Goal: Communication & Community: Answer question/provide support

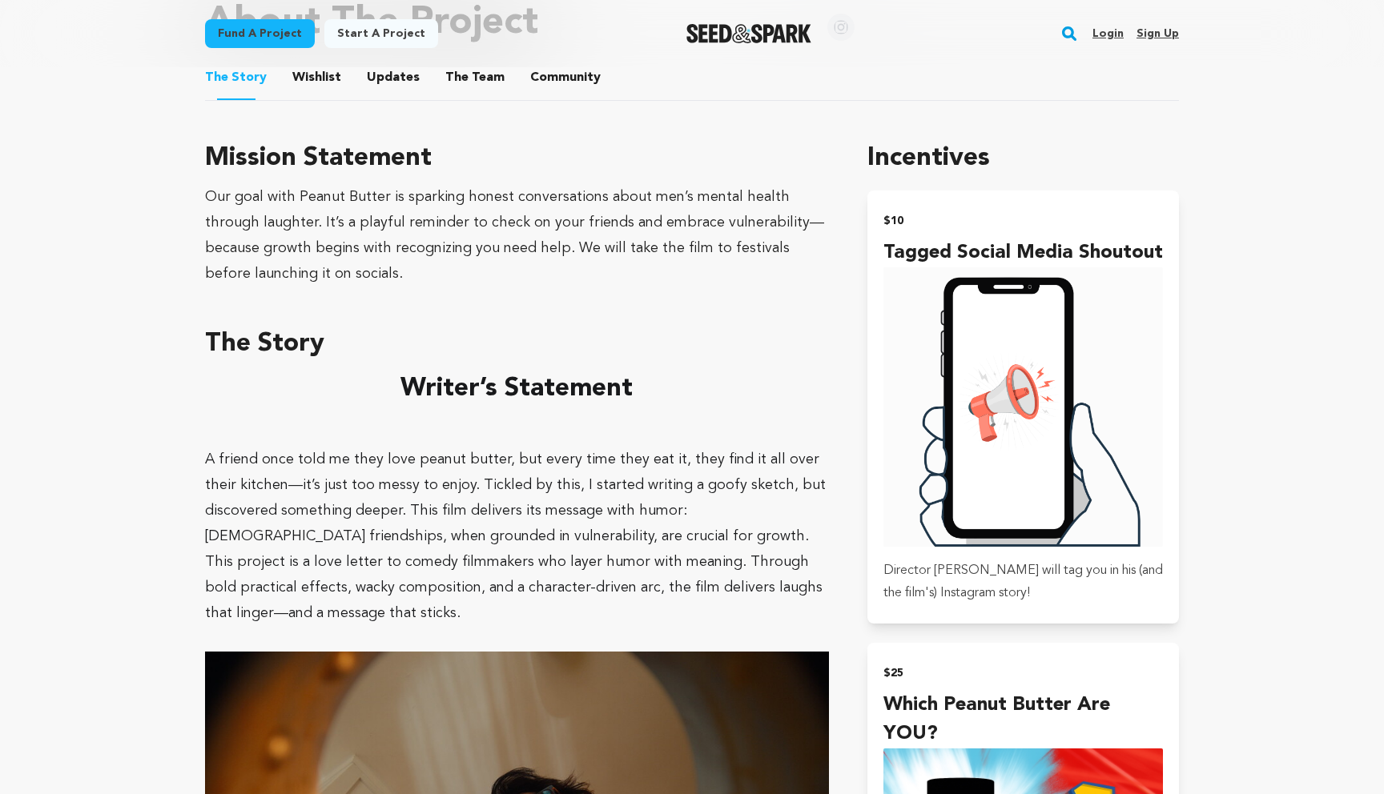
scroll to position [774, 0]
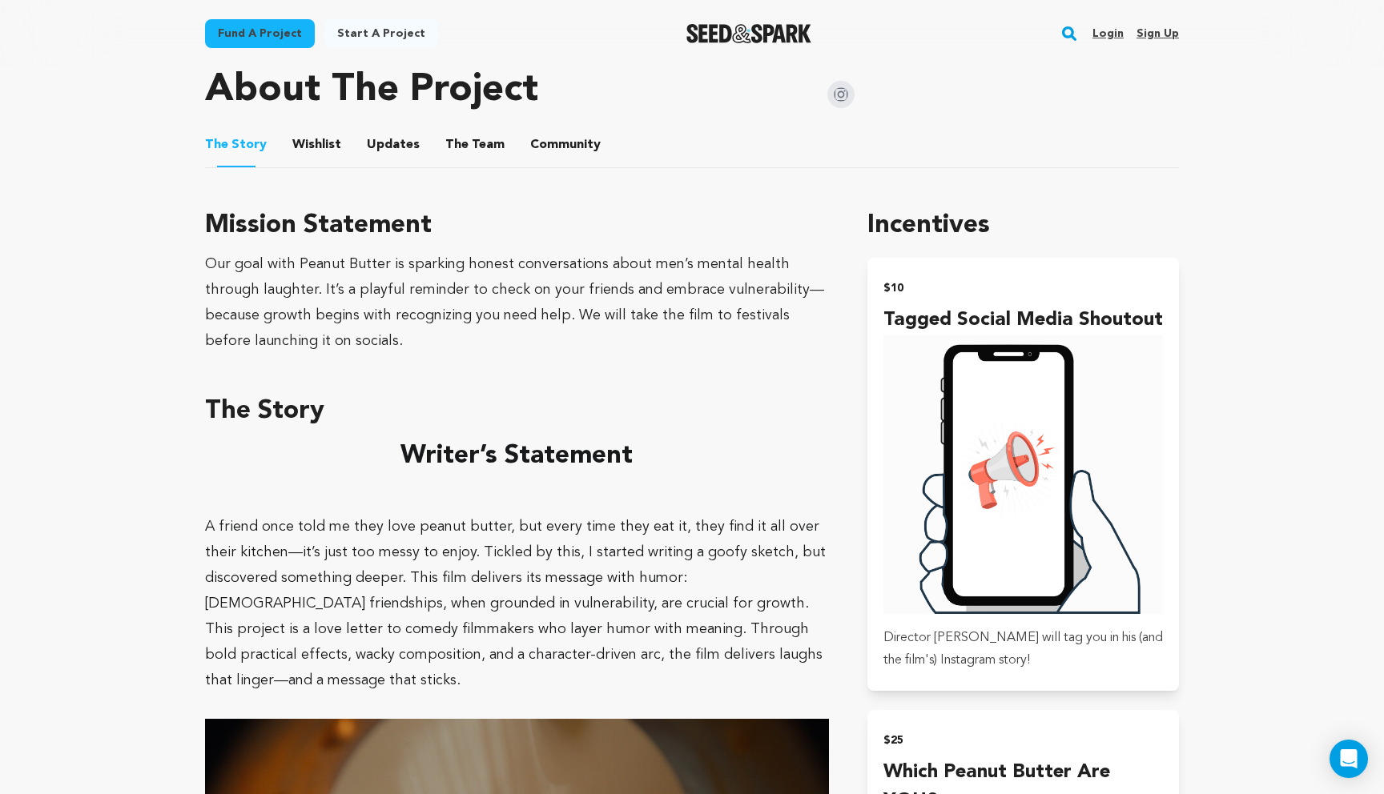
click at [1117, 26] on link "Login" at bounding box center [1107, 34] width 31 height 26
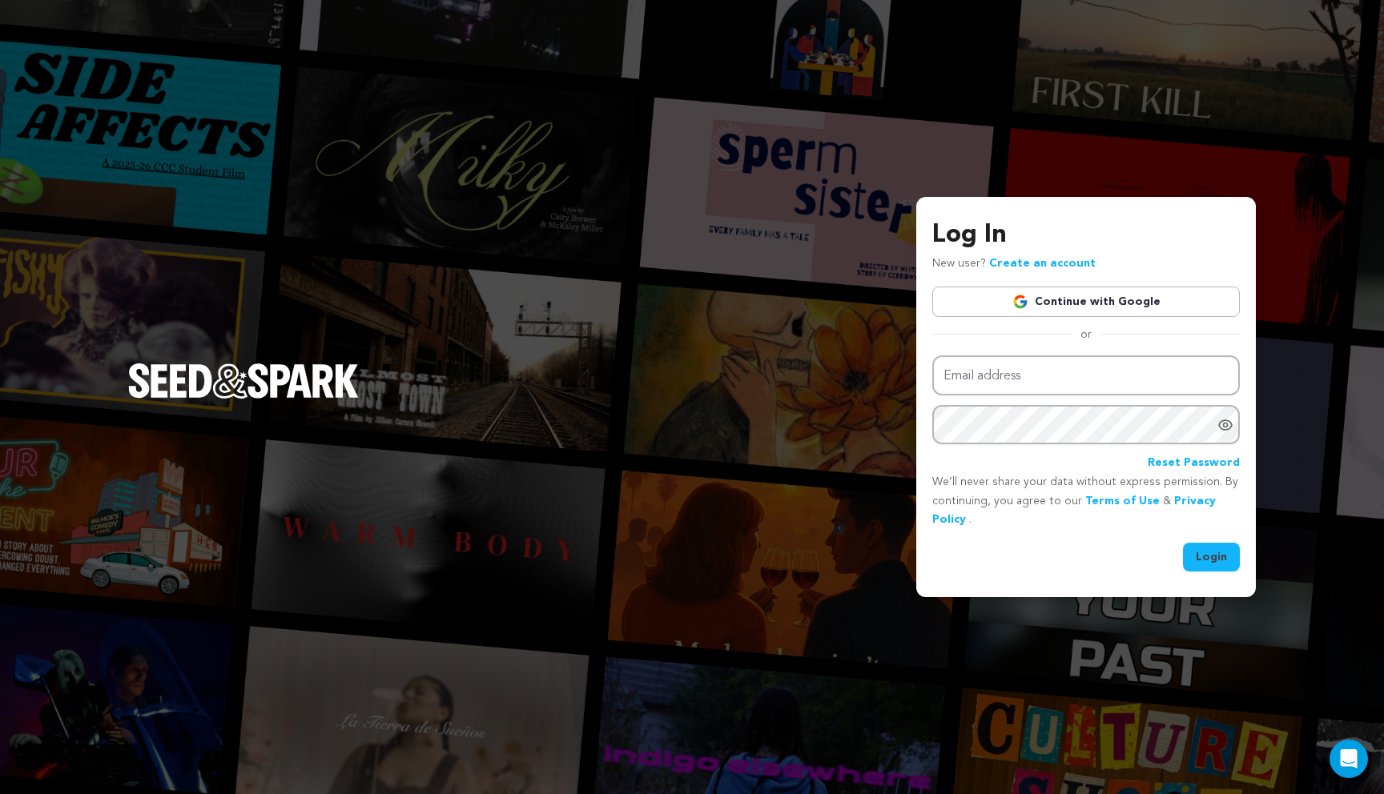
click at [1067, 299] on link "Continue with Google" at bounding box center [1086, 302] width 308 height 30
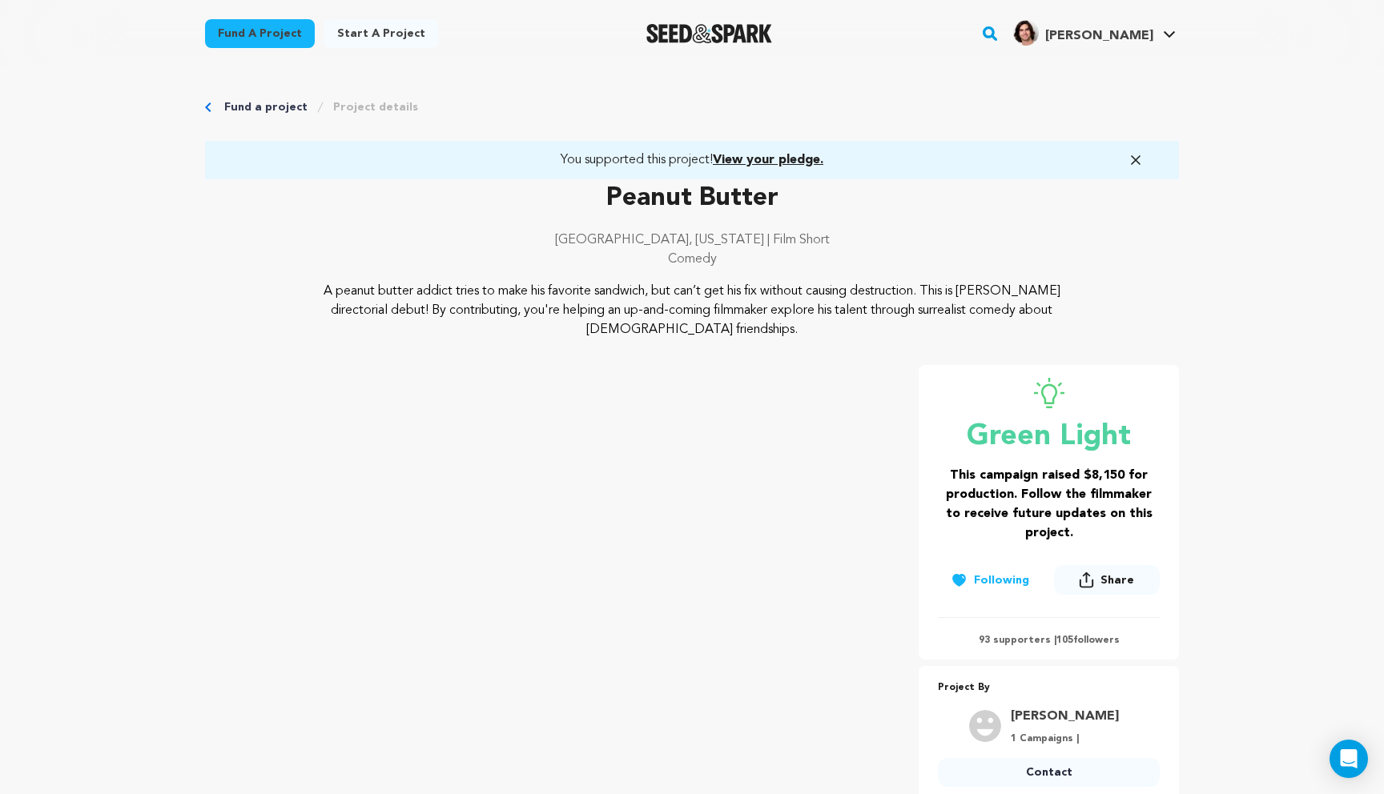
drag, startPoint x: 725, startPoint y: 334, endPoint x: 285, endPoint y: 255, distance: 446.7
click at [286, 255] on div "Peanut Butter Los Angeles, California | Film Short Comedy A peanut butter addic…" at bounding box center [692, 259] width 974 height 160
click at [812, 275] on div "Los Angeles, California | Film Short Comedy" at bounding box center [692, 256] width 974 height 51
click at [1137, 151] on link "You supported this project! View your pledge." at bounding box center [691, 160] width 935 height 19
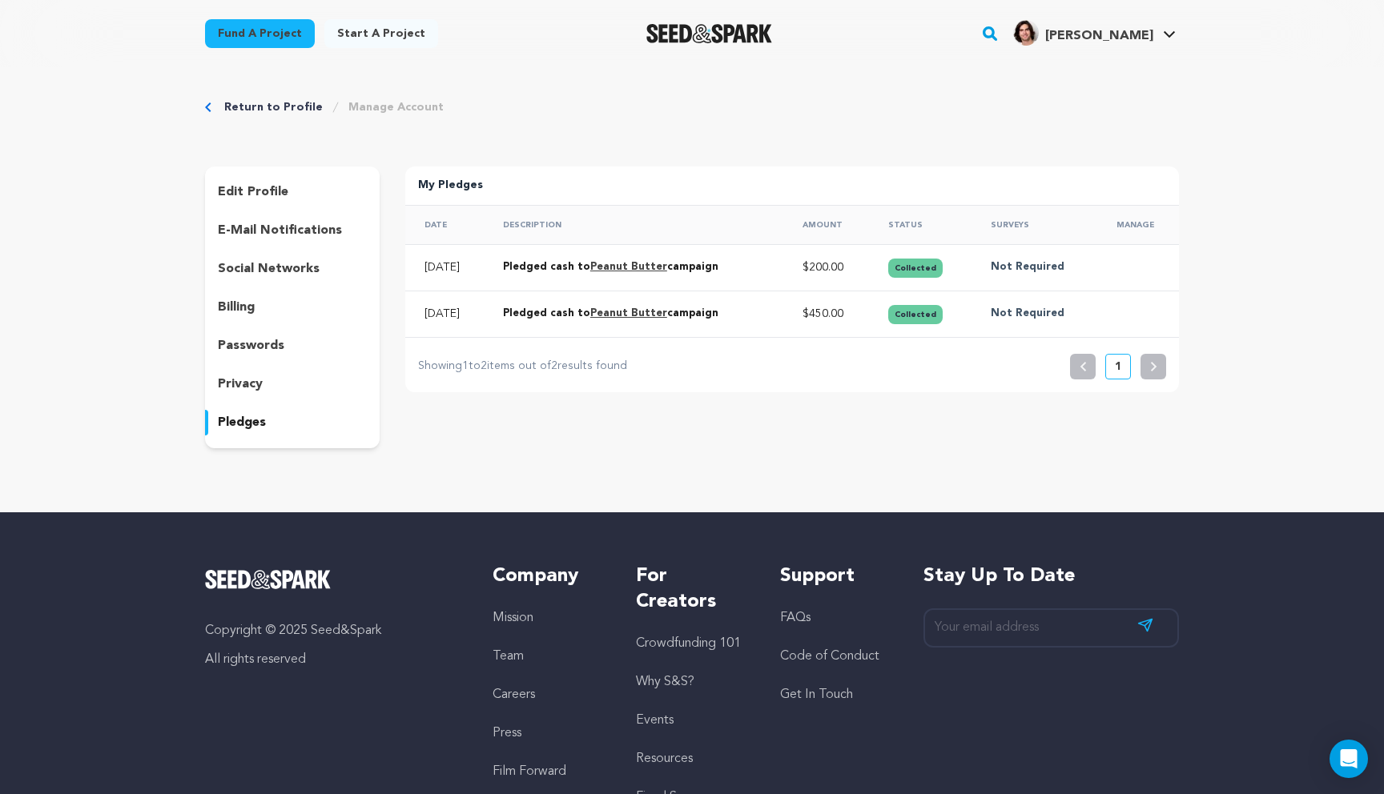
click at [240, 103] on link "Return to Profile" at bounding box center [273, 107] width 98 height 16
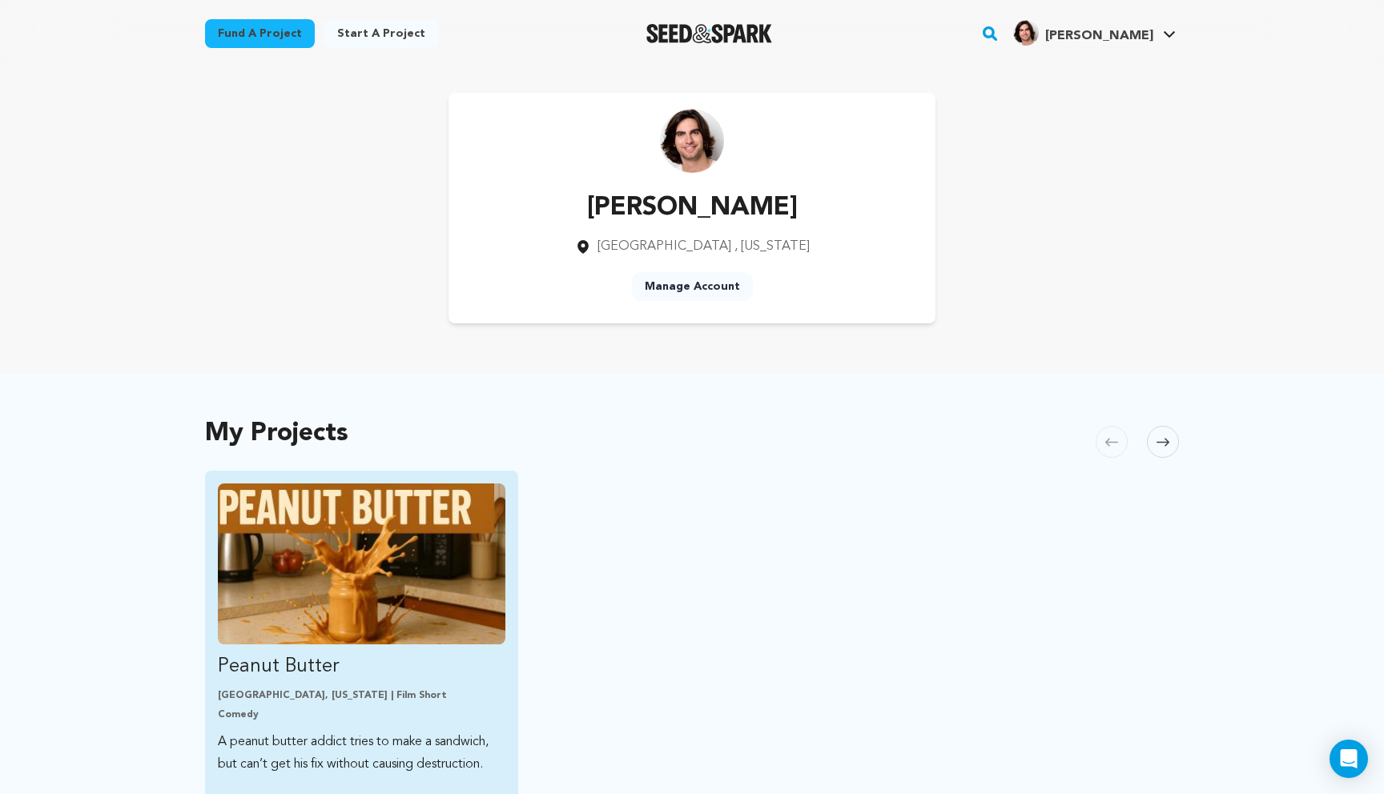
click at [412, 572] on img "Fund Peanut Butter" at bounding box center [361, 564] width 287 height 161
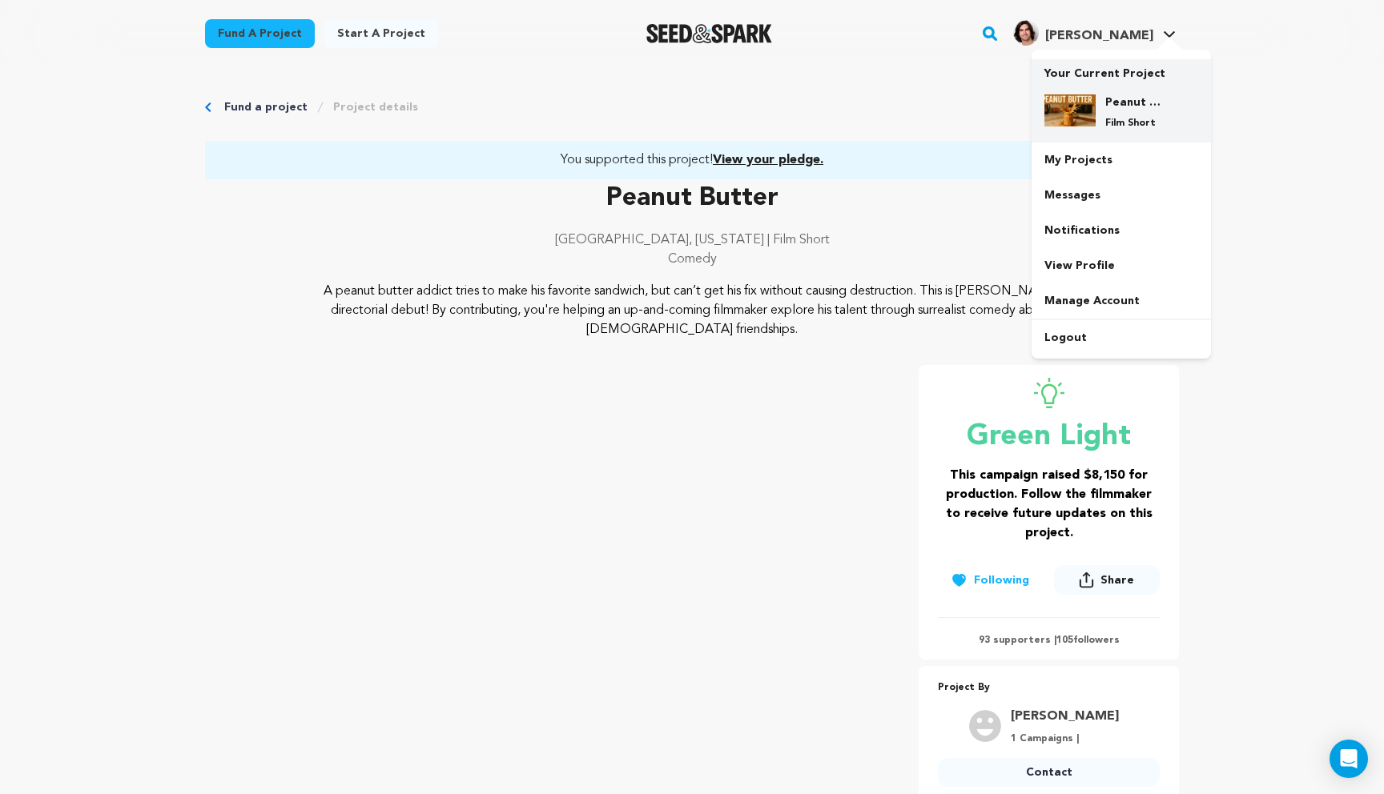
click at [1124, 116] on div "Peanut Butter Film Short" at bounding box center [1133, 111] width 77 height 35
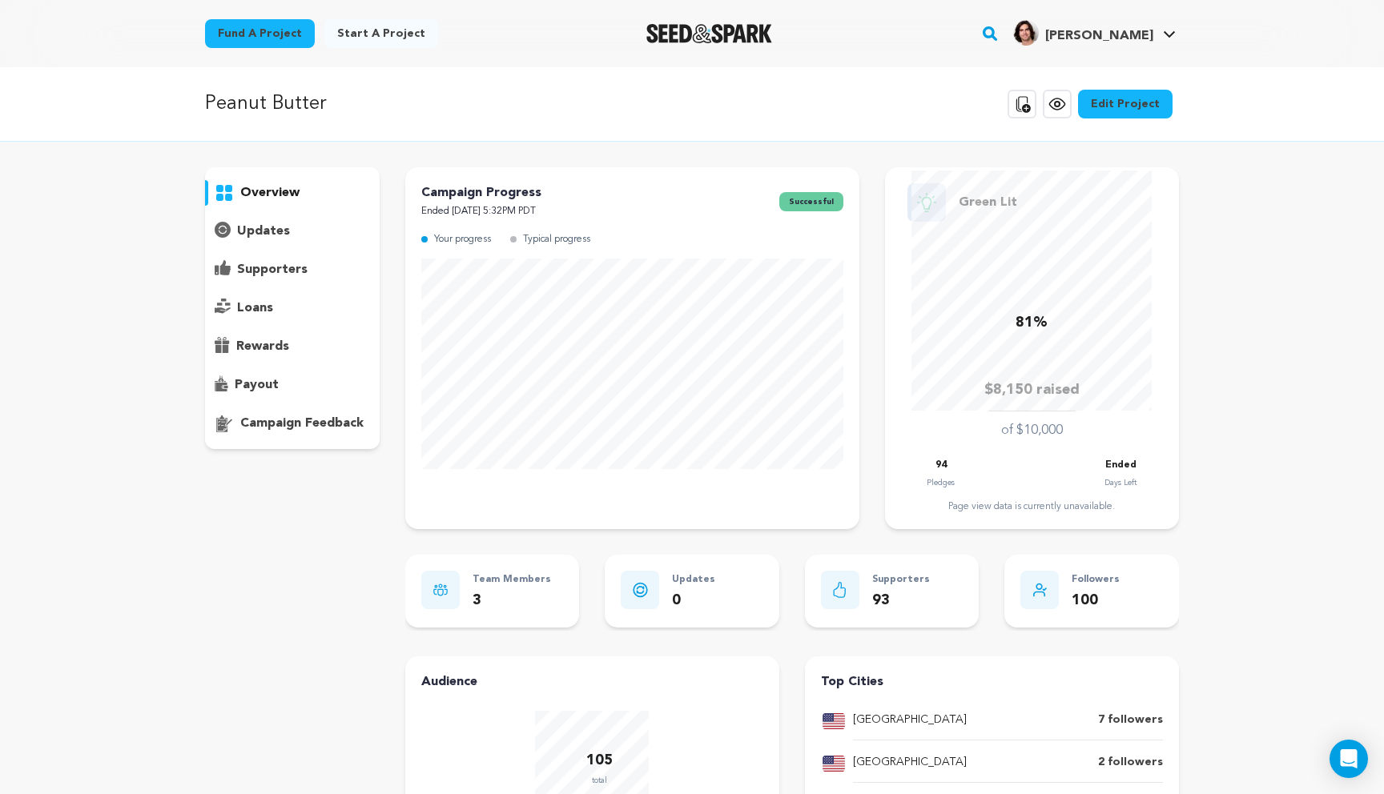
click at [279, 269] on p "supporters" at bounding box center [272, 269] width 70 height 19
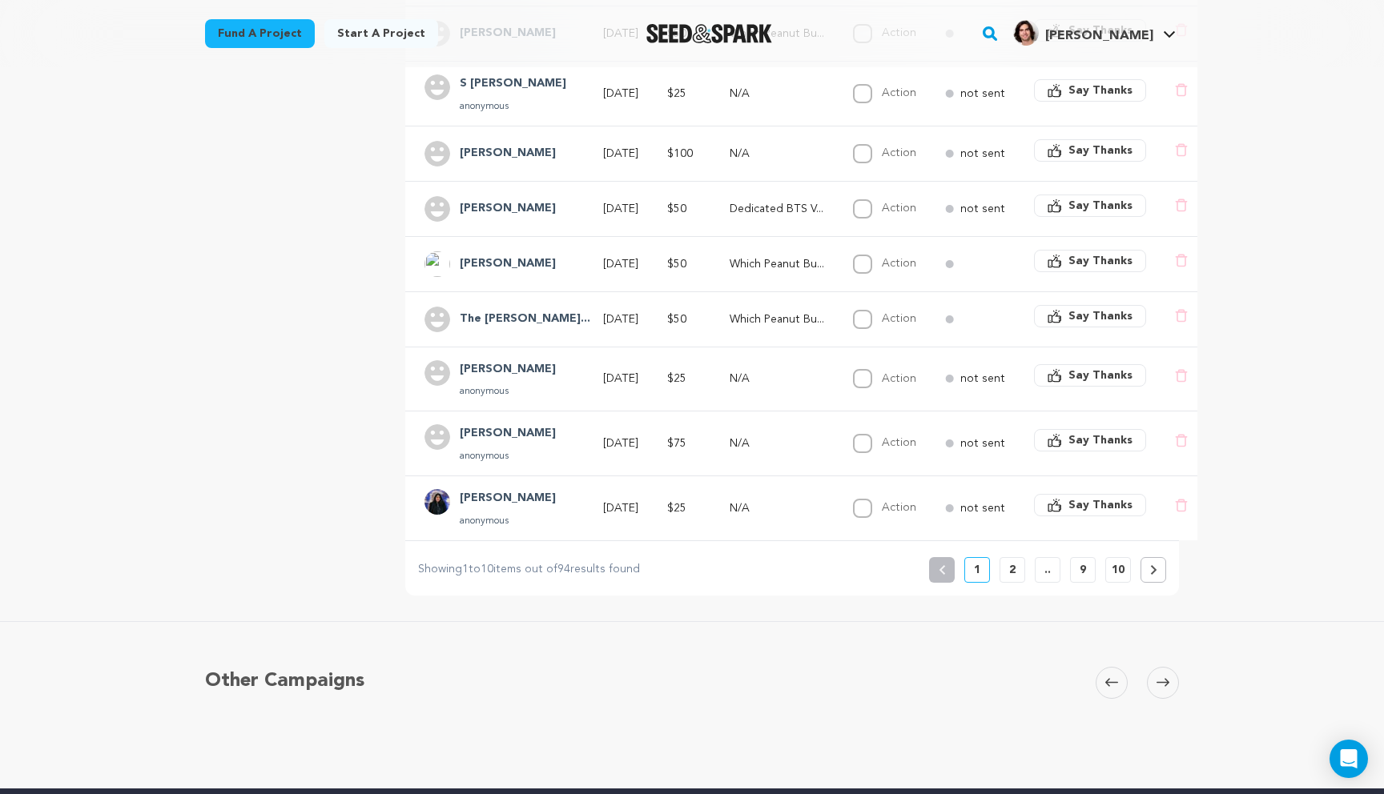
scroll to position [478, 0]
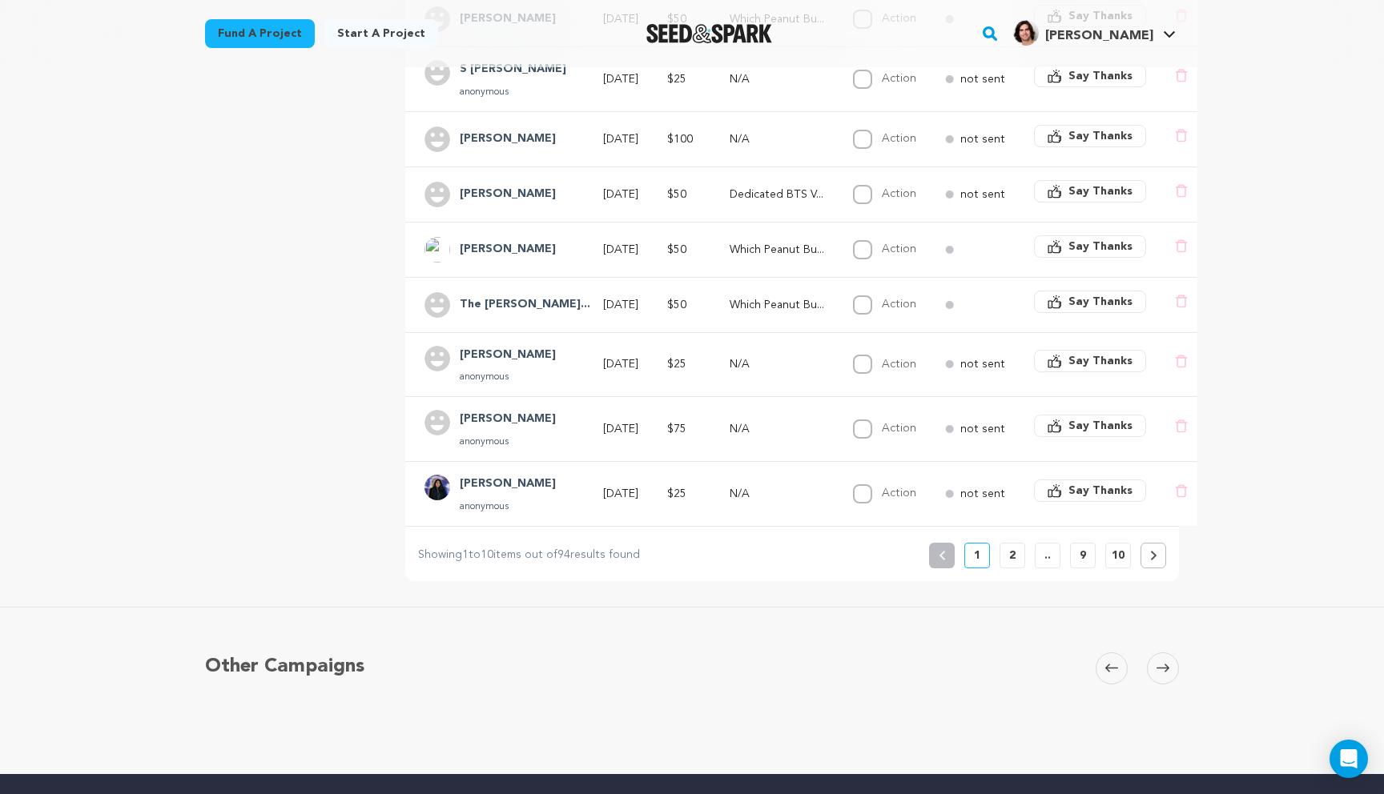
click at [1009, 554] on p "2" at bounding box center [1012, 556] width 6 height 16
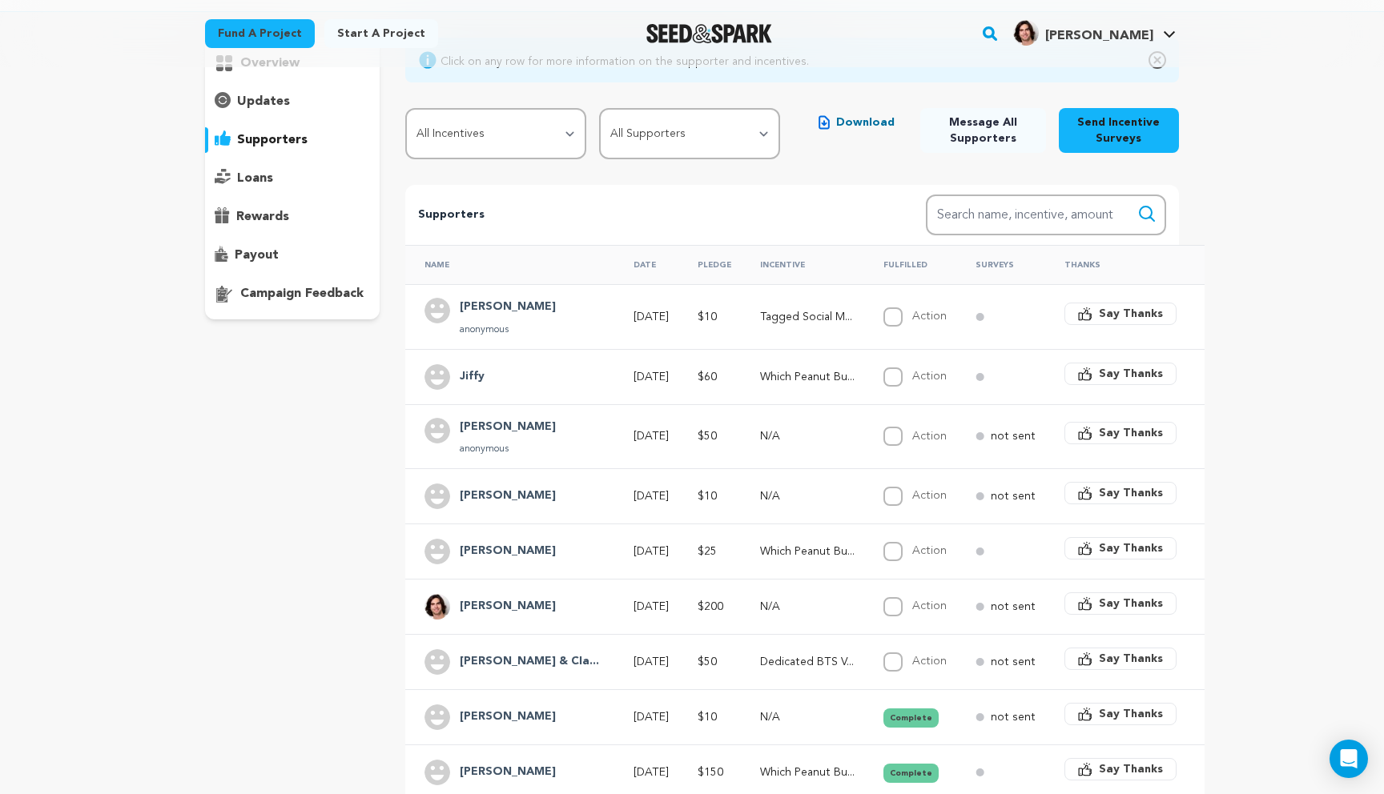
scroll to position [137, 0]
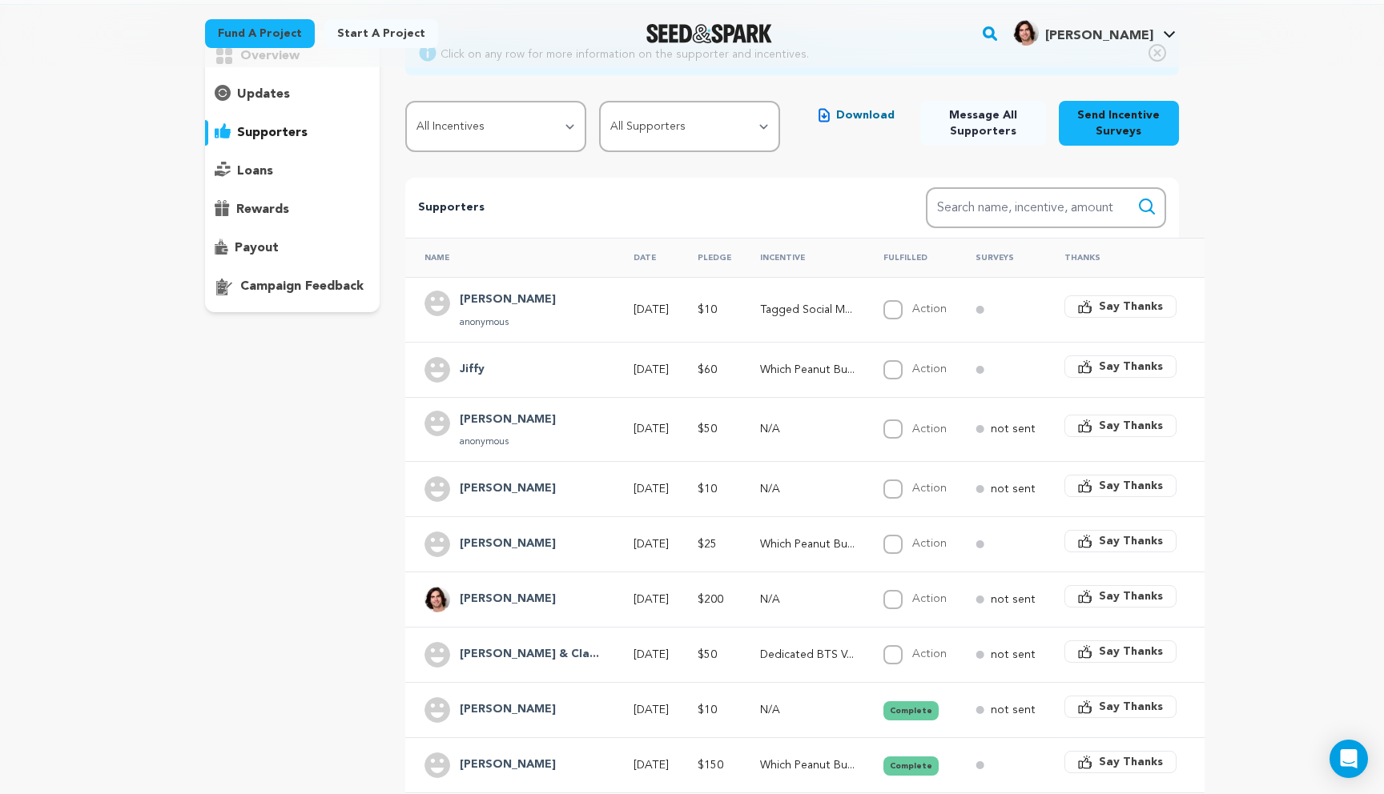
click at [367, 403] on div "overview updates" at bounding box center [292, 466] width 175 height 873
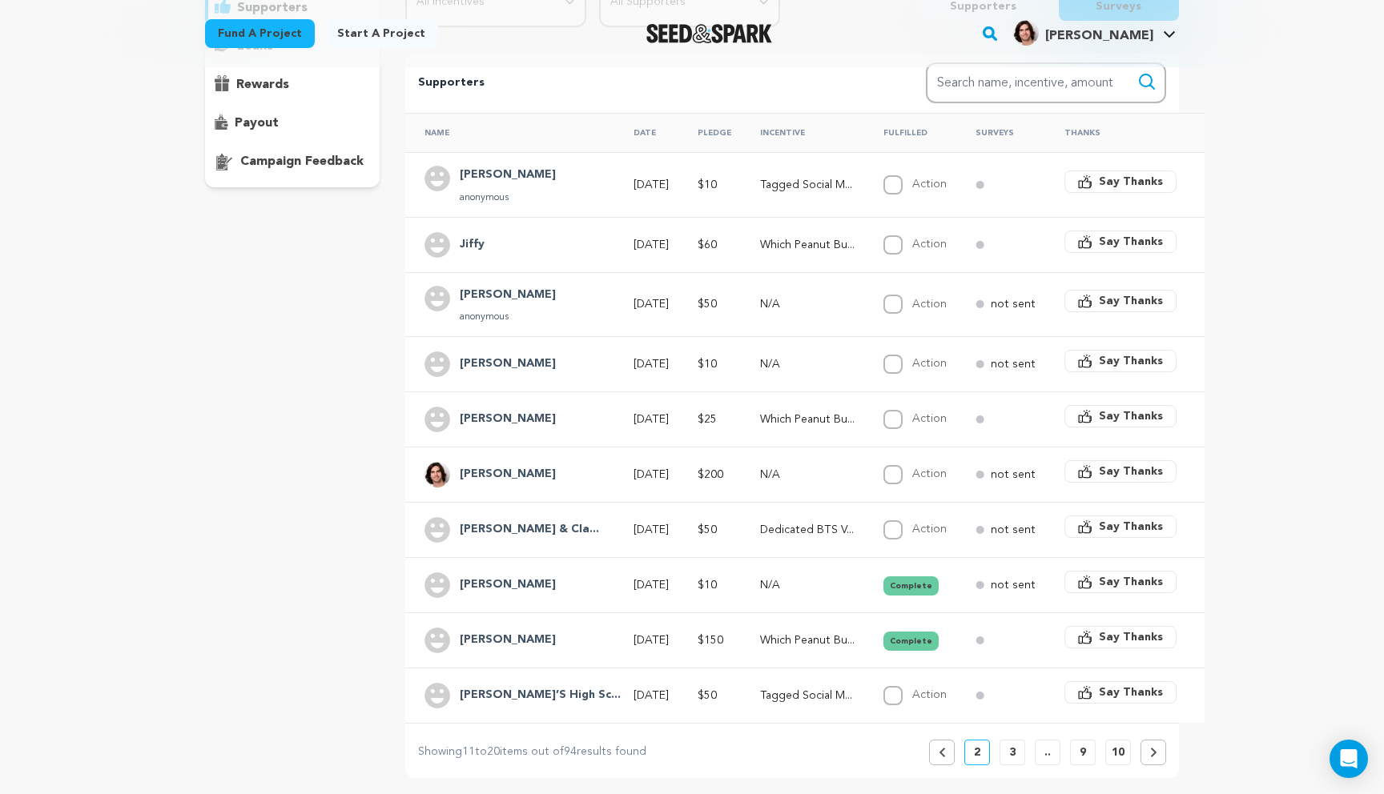
scroll to position [265, 0]
